Goal: Task Accomplishment & Management: Use online tool/utility

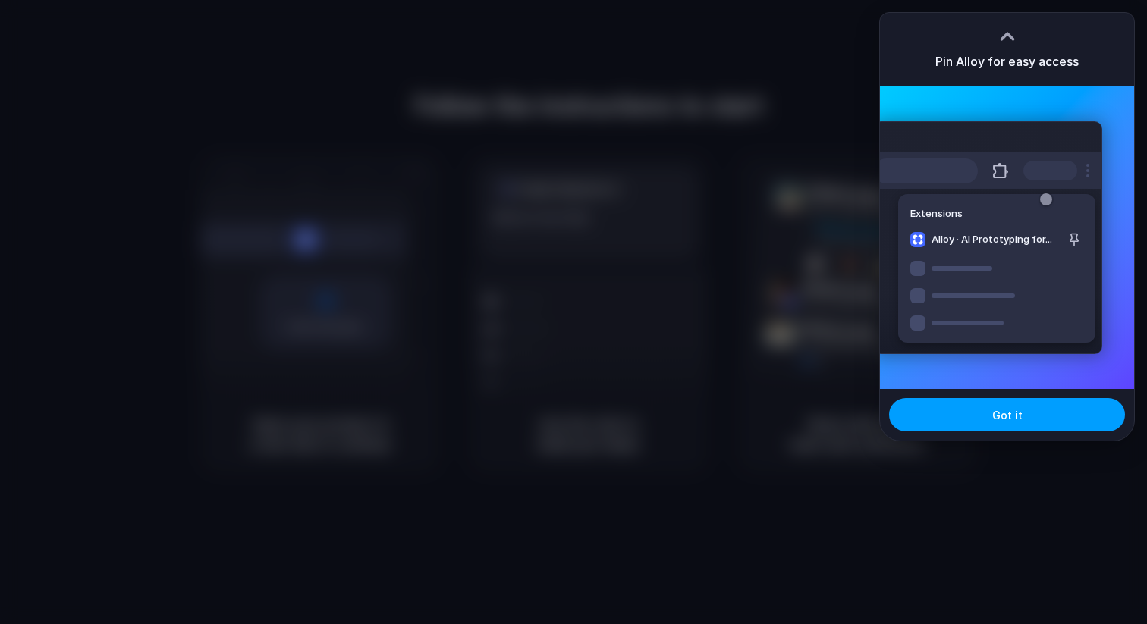
click at [932, 413] on button "Got it" at bounding box center [1007, 414] width 236 height 33
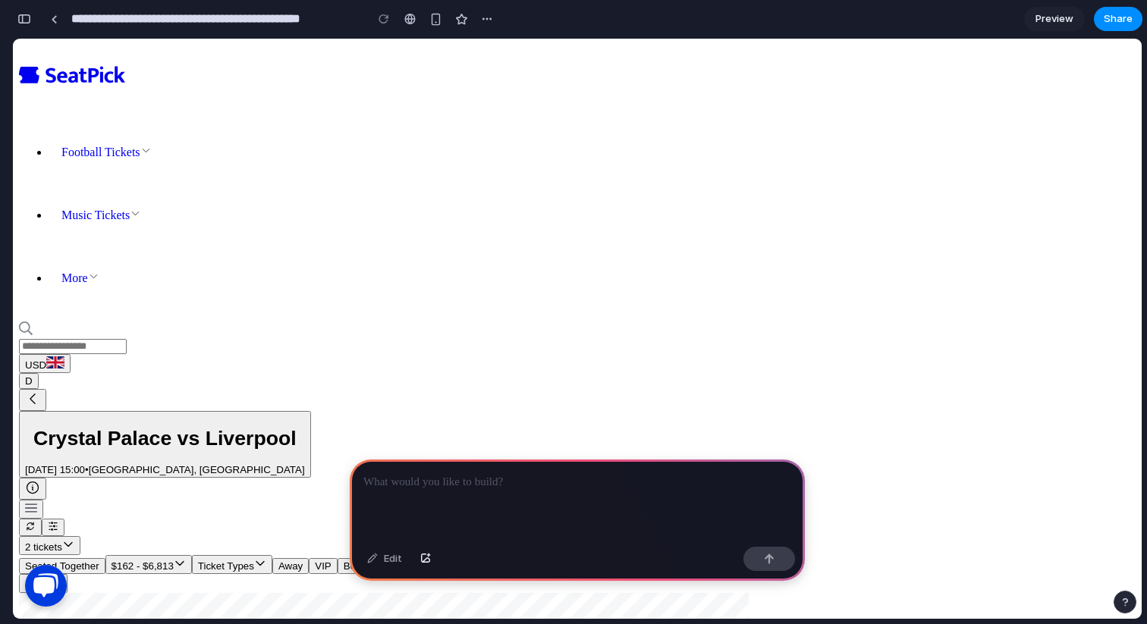
scroll to position [0, 14]
click at [450, 492] on div at bounding box center [577, 500] width 455 height 81
click at [422, 563] on button "button" at bounding box center [426, 559] width 26 height 24
click at [753, 549] on button "button" at bounding box center [770, 559] width 52 height 24
